Goal: Task Accomplishment & Management: Use online tool/utility

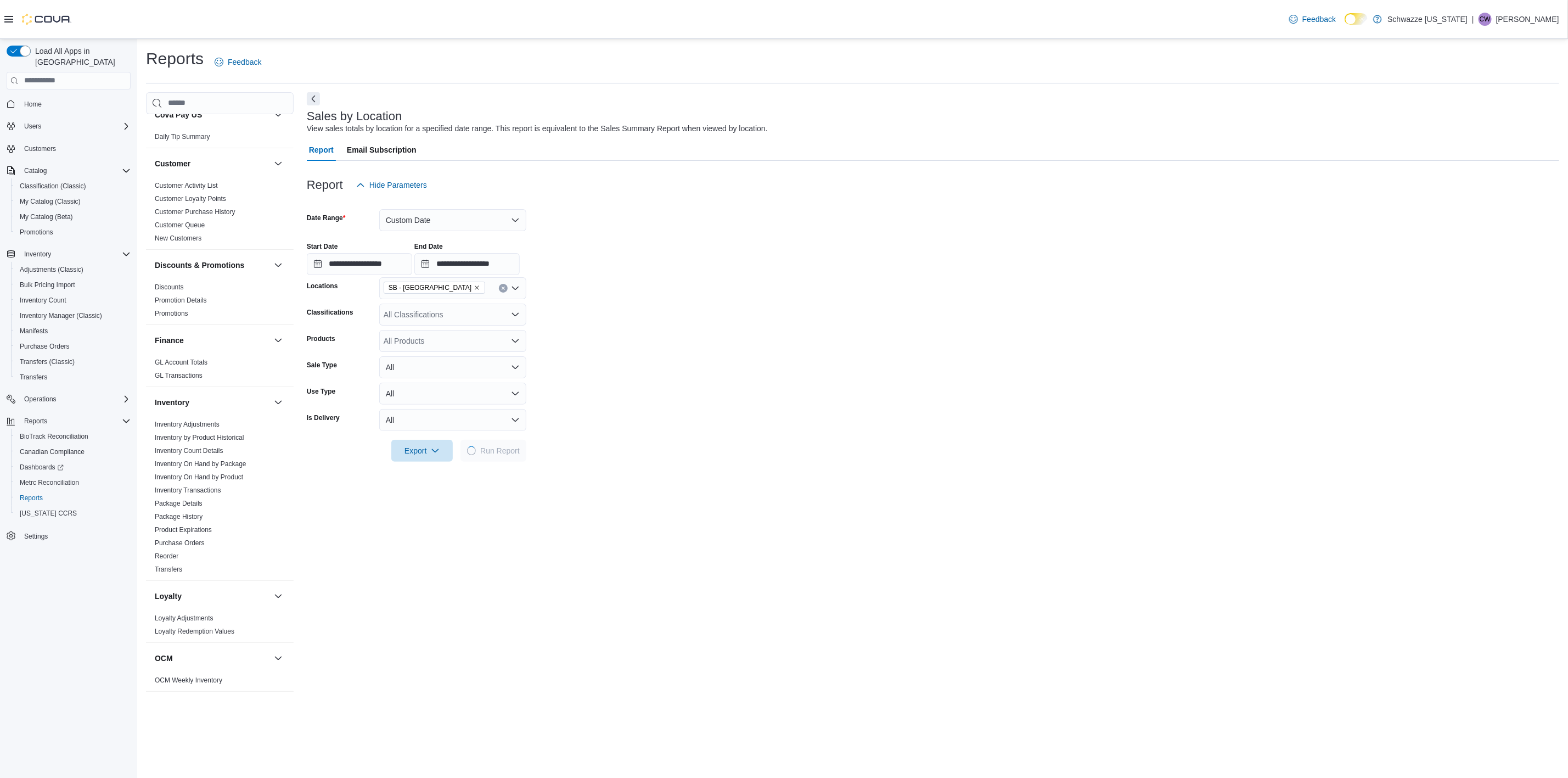
scroll to position [247, 0]
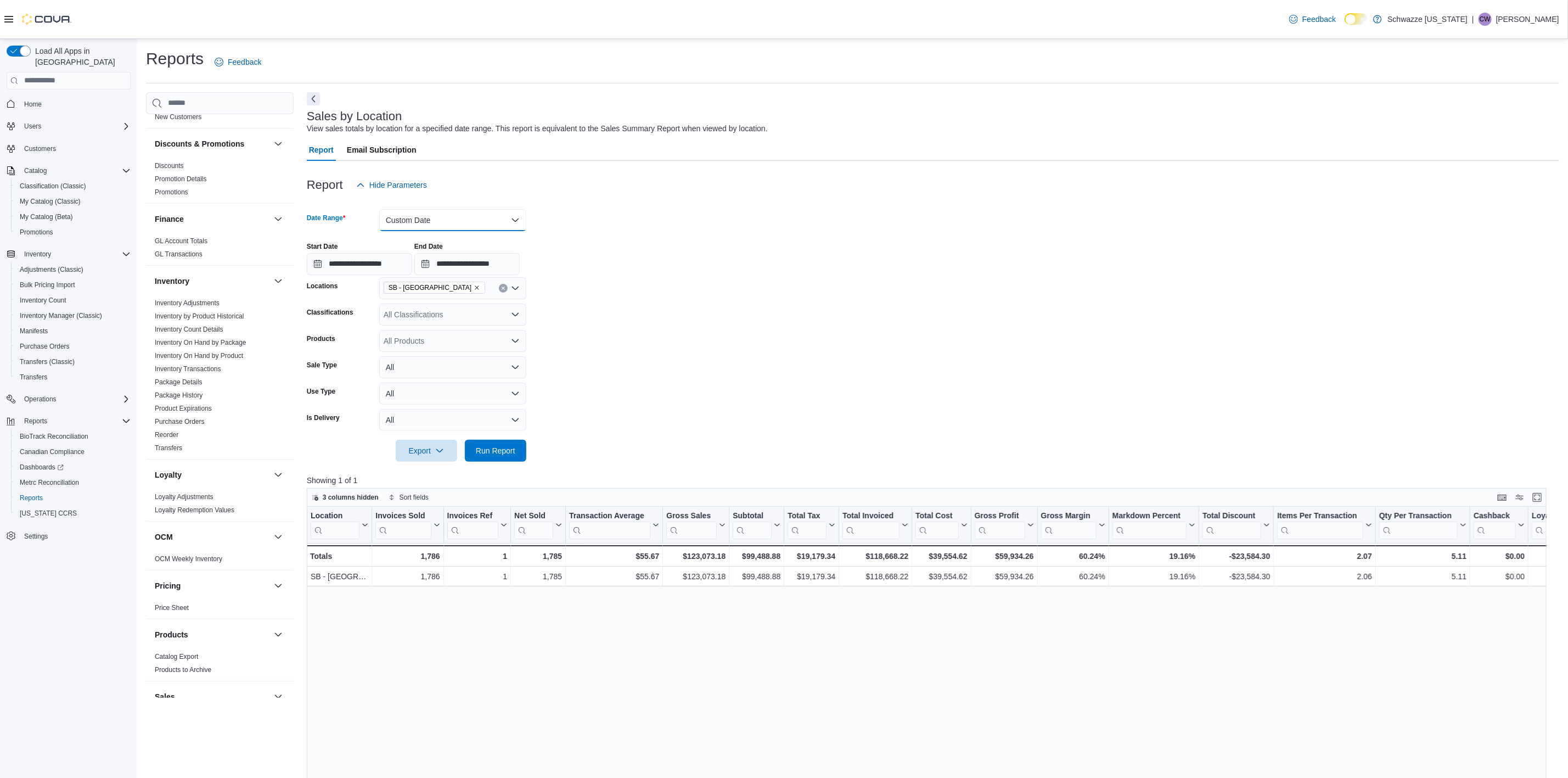
click at [456, 213] on button "Custom Date" at bounding box center [453, 220] width 147 height 22
click at [437, 260] on span "Today" at bounding box center [459, 264] width 125 height 14
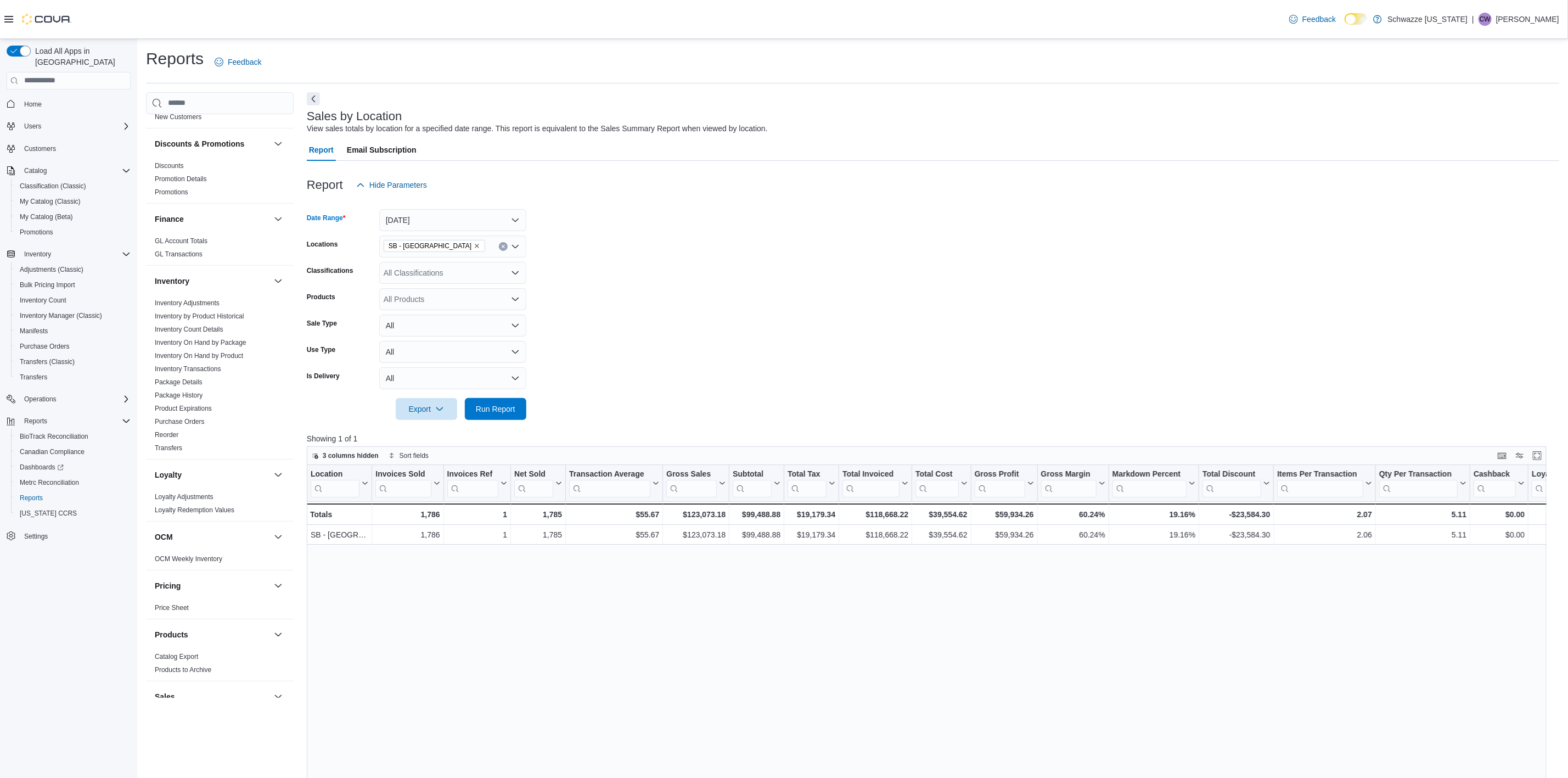
click at [473, 247] on icon "Remove SB - Belmar from selection in this group" at bounding box center [477, 246] width 7 height 7
click at [437, 288] on span "SB - [GEOGRAPHIC_DATA]" at bounding box center [457, 291] width 97 height 11
click at [512, 418] on span "Run Report" at bounding box center [496, 408] width 49 height 22
click at [432, 246] on span "SB - [GEOGRAPHIC_DATA]" at bounding box center [434, 246] width 101 height 12
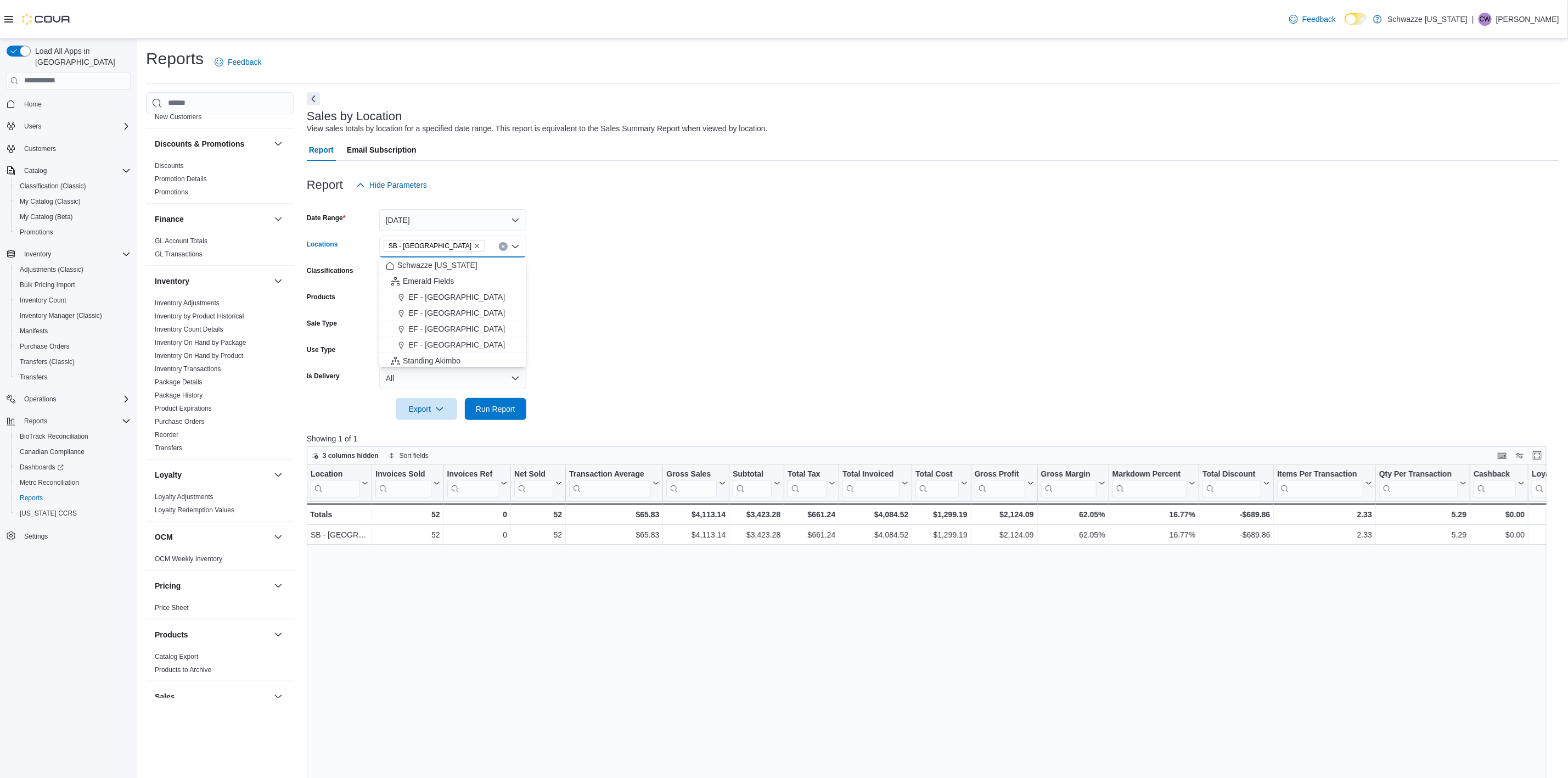
click at [473, 247] on icon "Remove SB - Belmar from selection in this group" at bounding box center [477, 246] width 7 height 7
click at [500, 409] on span "Run Report" at bounding box center [496, 409] width 40 height 11
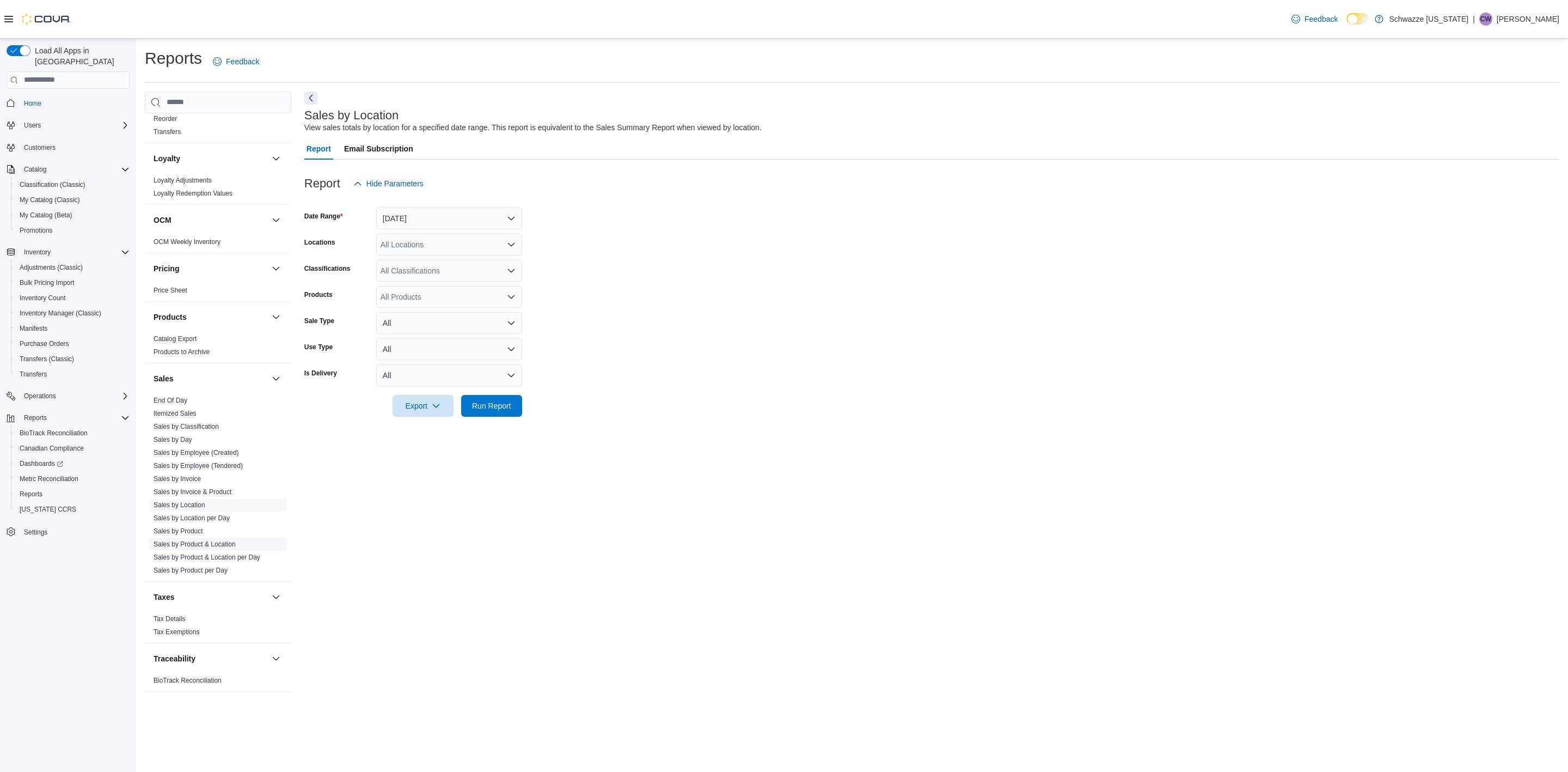
scroll to position [571, 0]
drag, startPoint x: 234, startPoint y: 455, endPoint x: 361, endPoint y: 409, distance: 135.1
click at [234, 455] on link "Sales by Employee (Tendered)" at bounding box center [198, 455] width 89 height 7
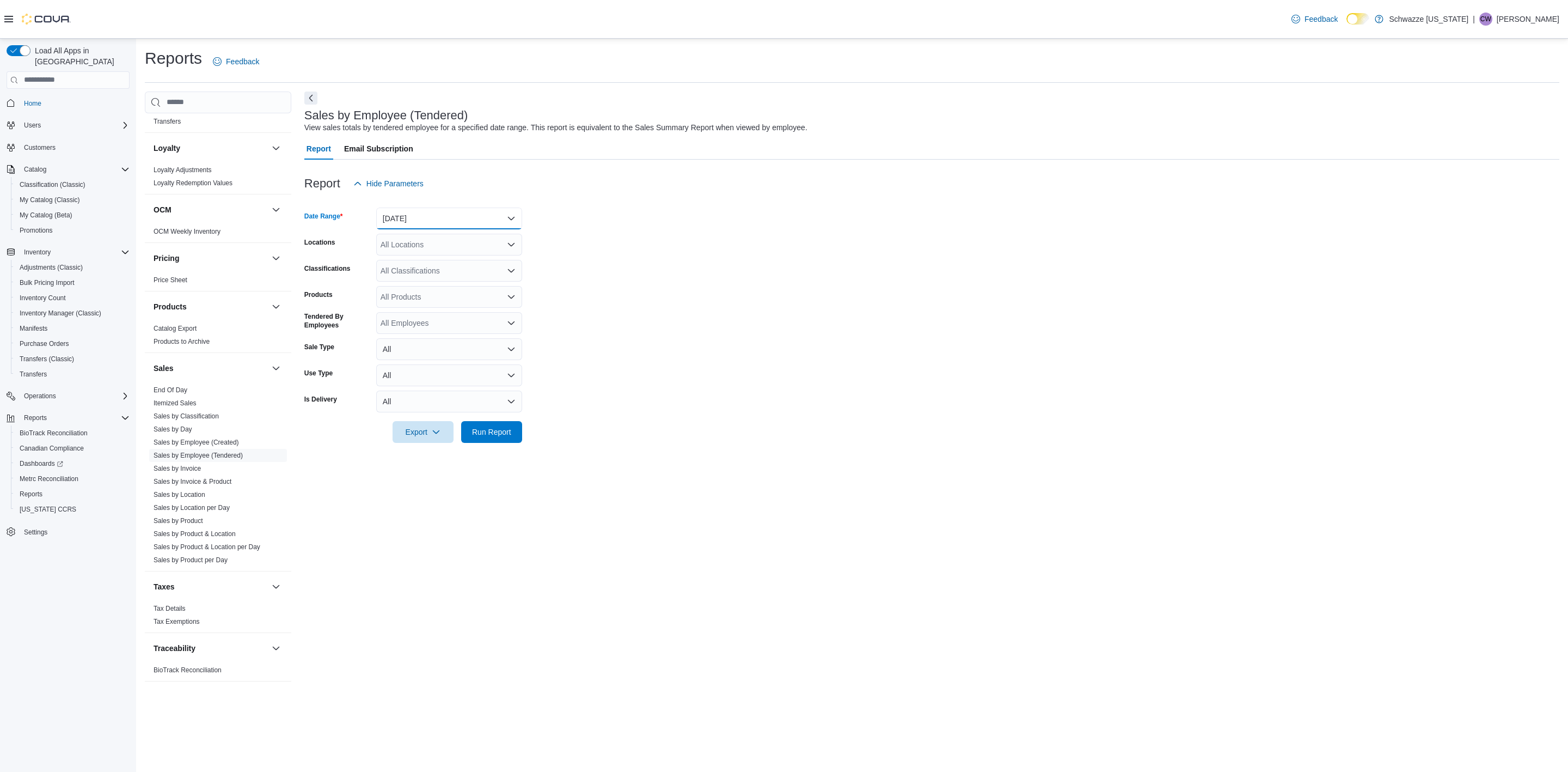
click at [440, 220] on button "Yesterday" at bounding box center [449, 218] width 146 height 22
click at [426, 263] on span "Today" at bounding box center [455, 262] width 124 height 13
click at [423, 247] on div "All Locations" at bounding box center [449, 245] width 146 height 22
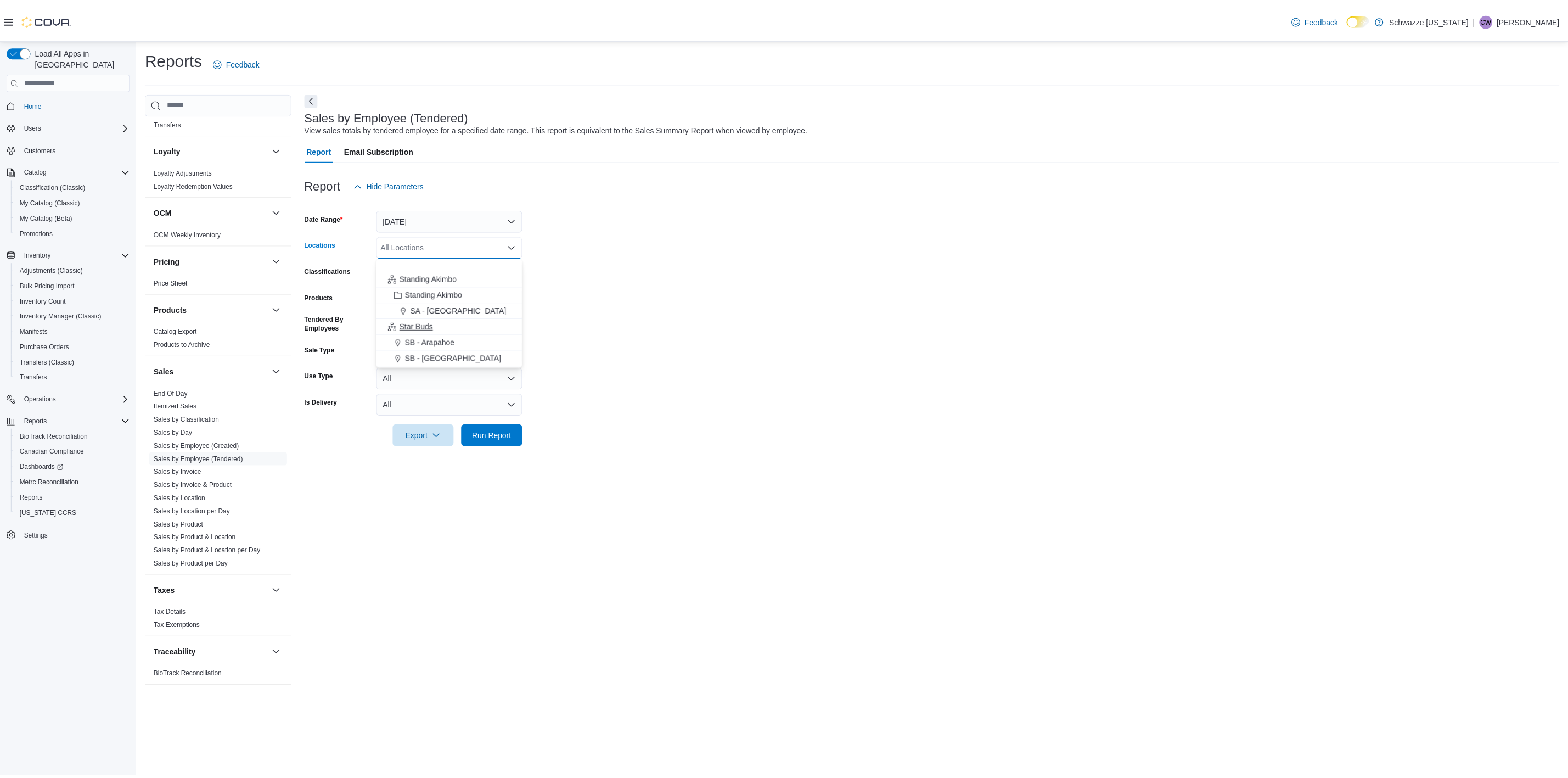
scroll to position [165, 0]
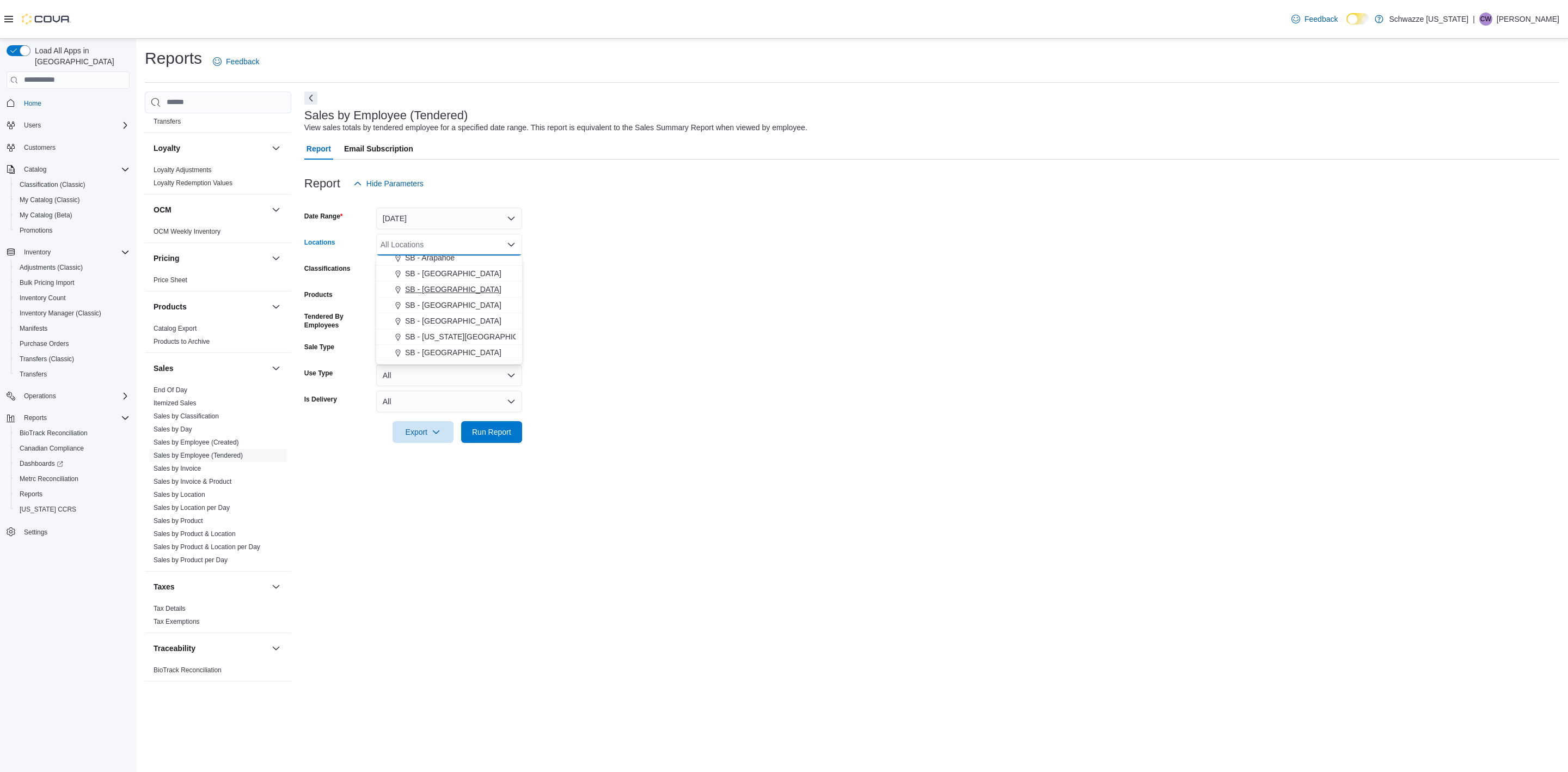
click at [430, 290] on span "SB - [GEOGRAPHIC_DATA]" at bounding box center [453, 289] width 96 height 11
click at [488, 442] on div "Report Hide Parameters Date Range Today Locations SB - Belmar Combo box. Select…" at bounding box center [931, 308] width 1255 height 296
click at [490, 435] on span "Run Report" at bounding box center [492, 432] width 40 height 11
